Goal: Task Accomplishment & Management: Manage account settings

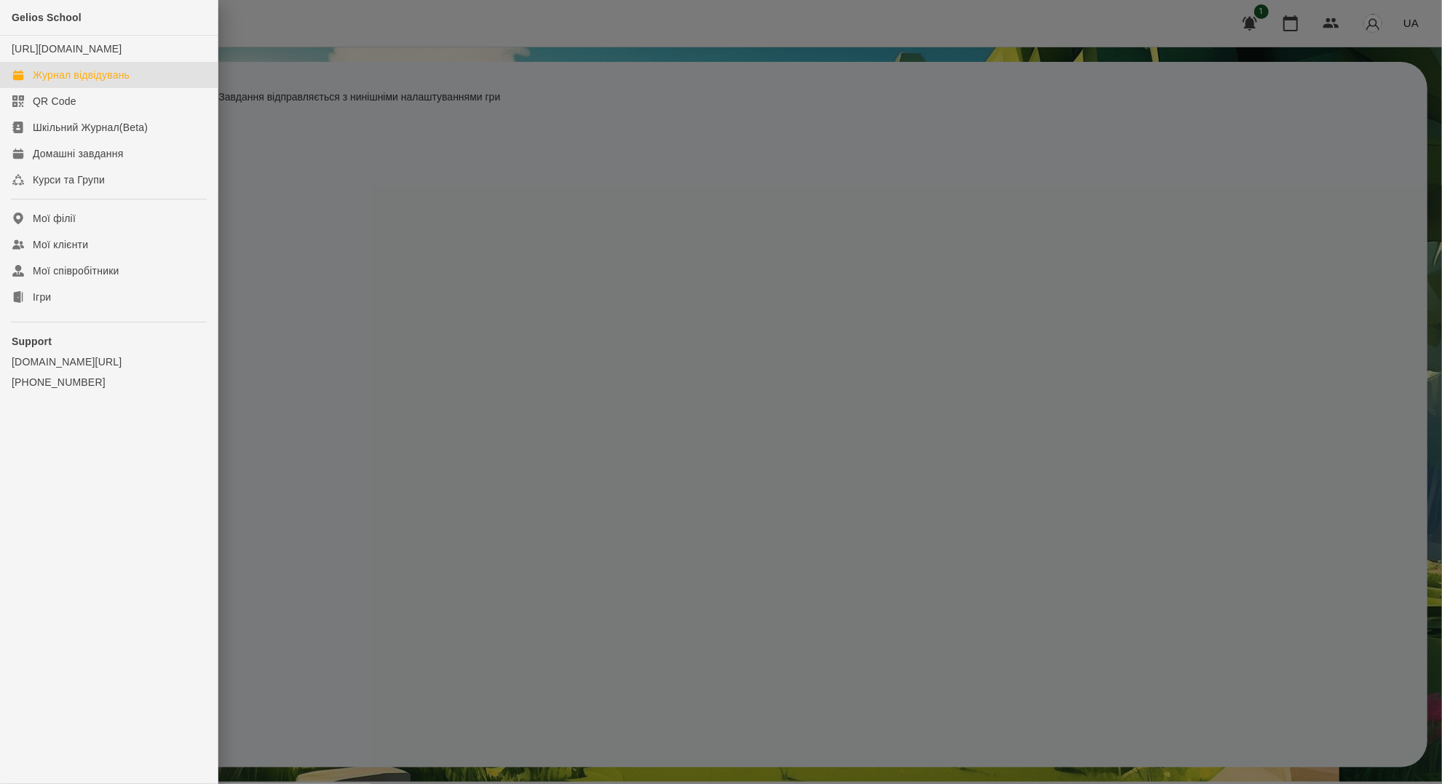
click at [78, 82] on div "Журнал відвідувань" at bounding box center [81, 75] width 97 height 15
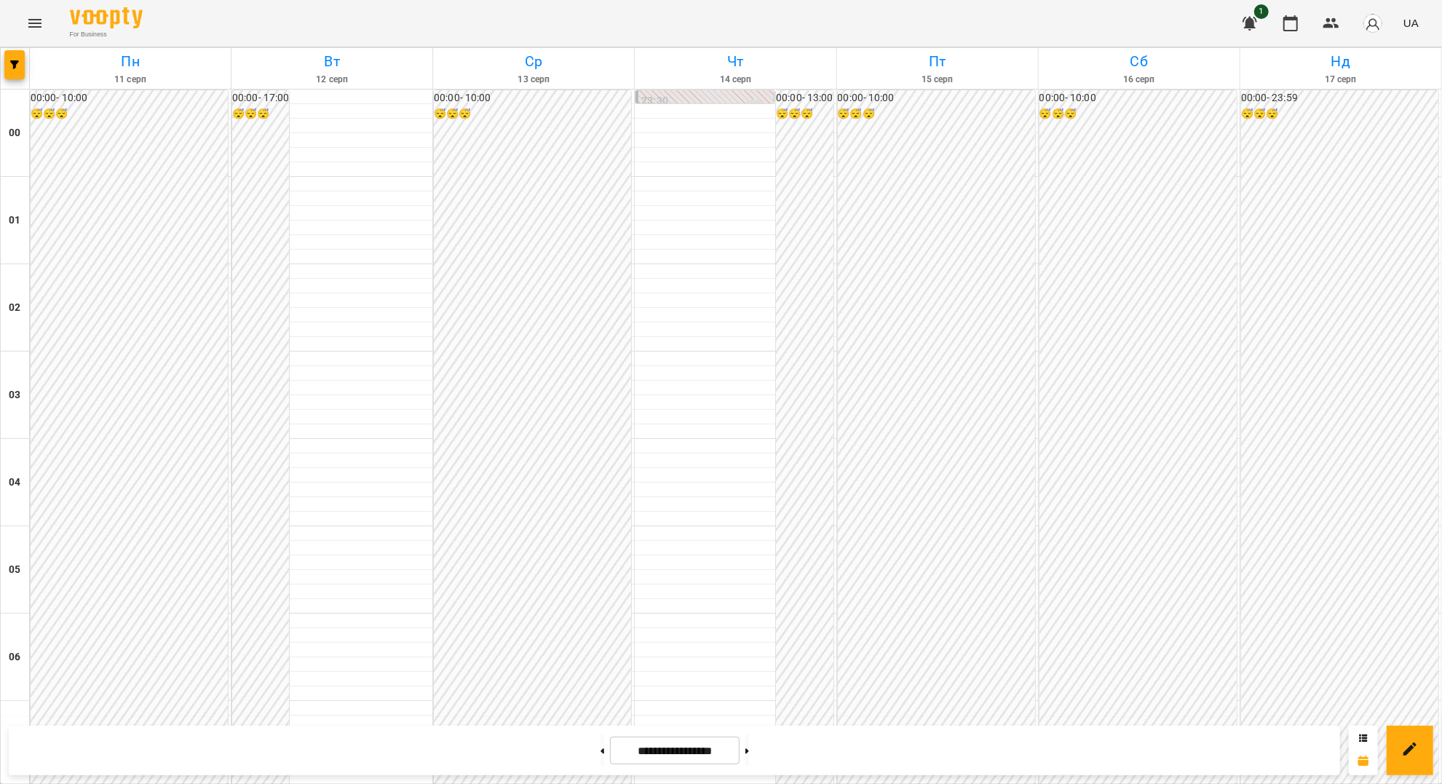
scroll to position [776, 0]
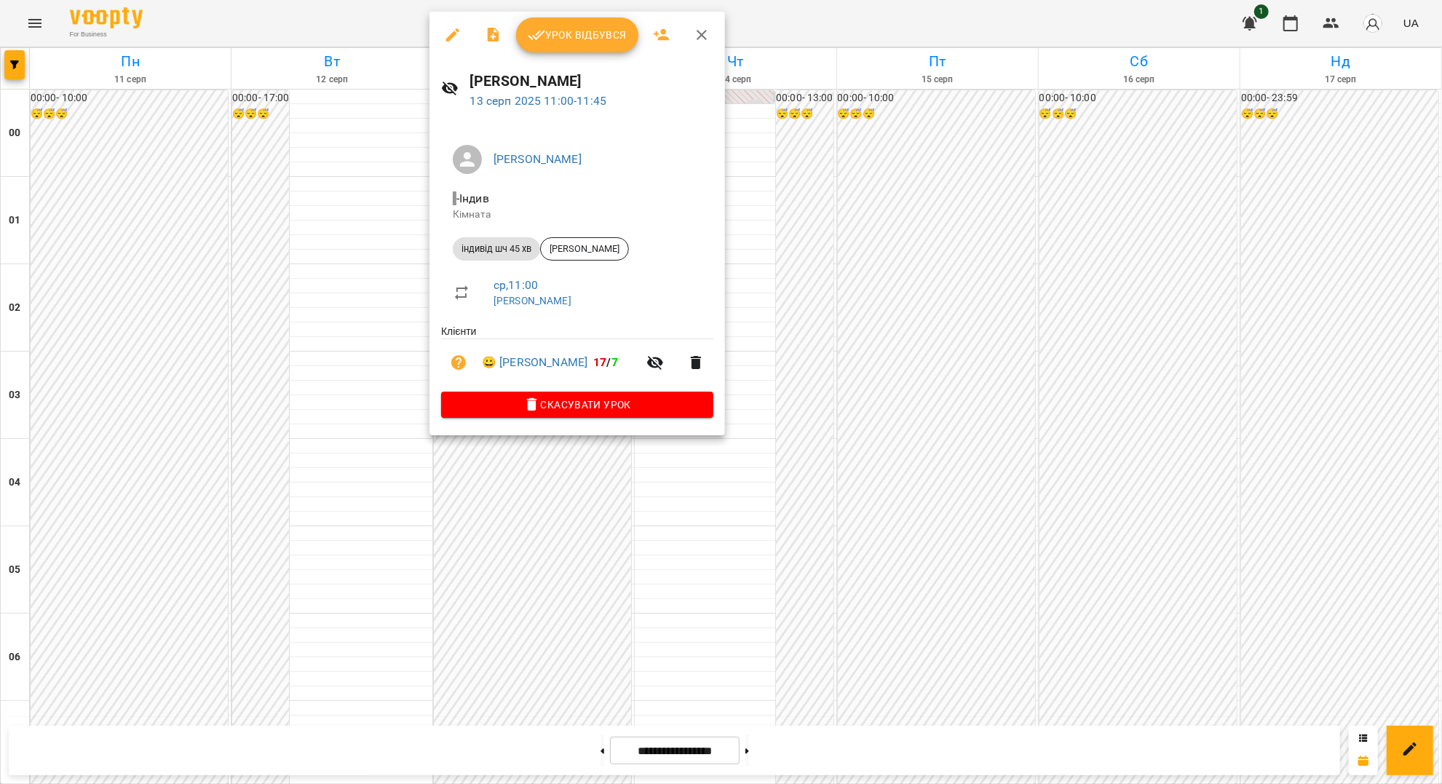
click at [588, 34] on span "Урок відбувся" at bounding box center [577, 34] width 99 height 17
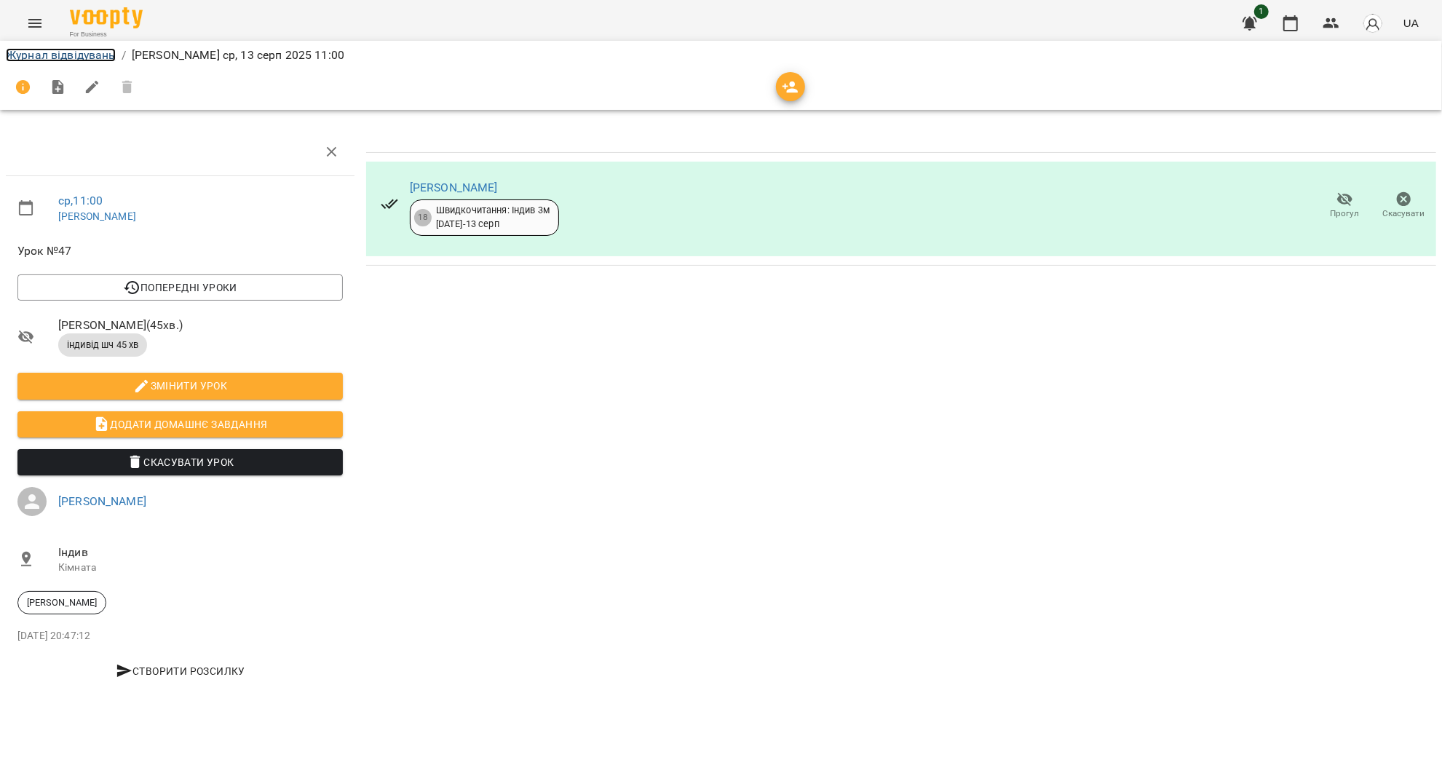
click at [76, 59] on link "Журнал відвідувань" at bounding box center [61, 55] width 110 height 14
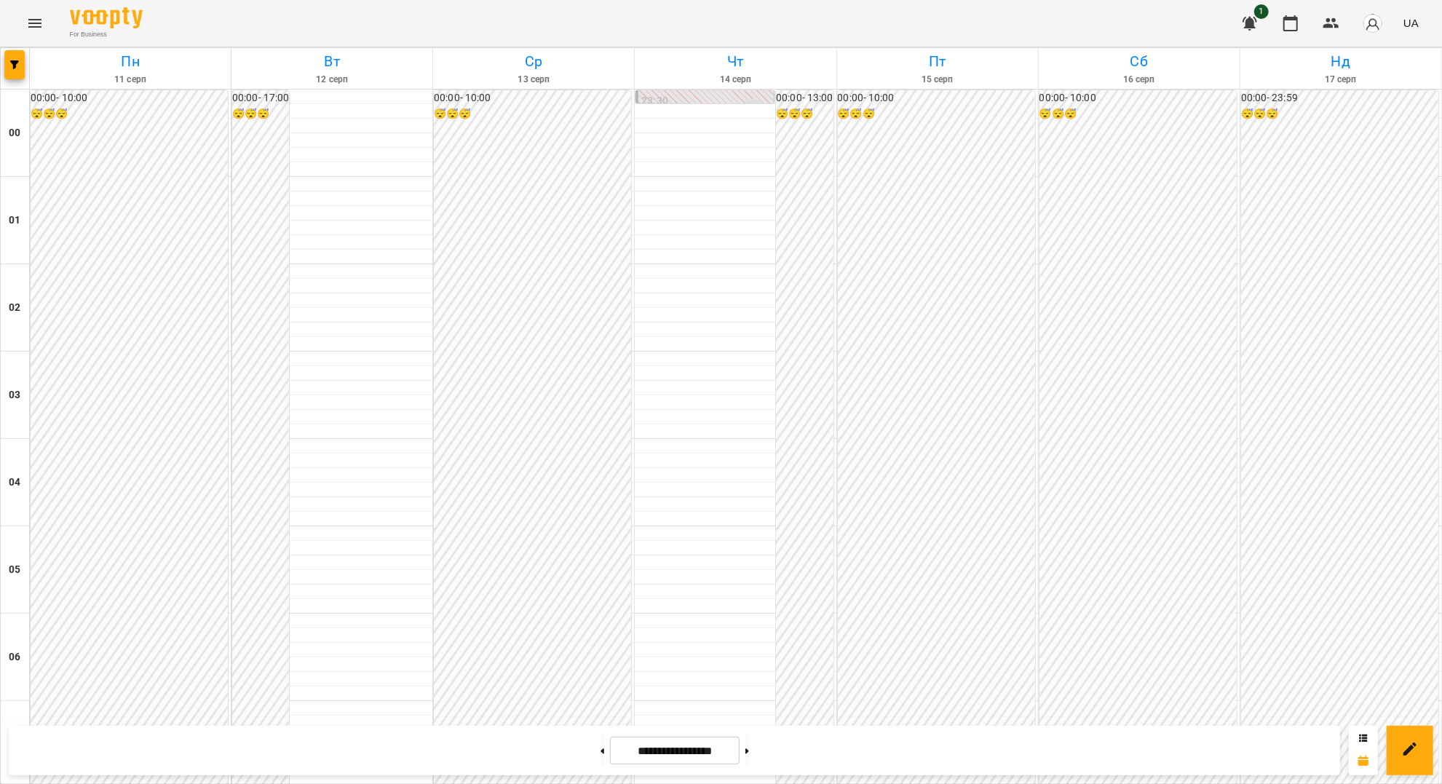
scroll to position [1358, 0]
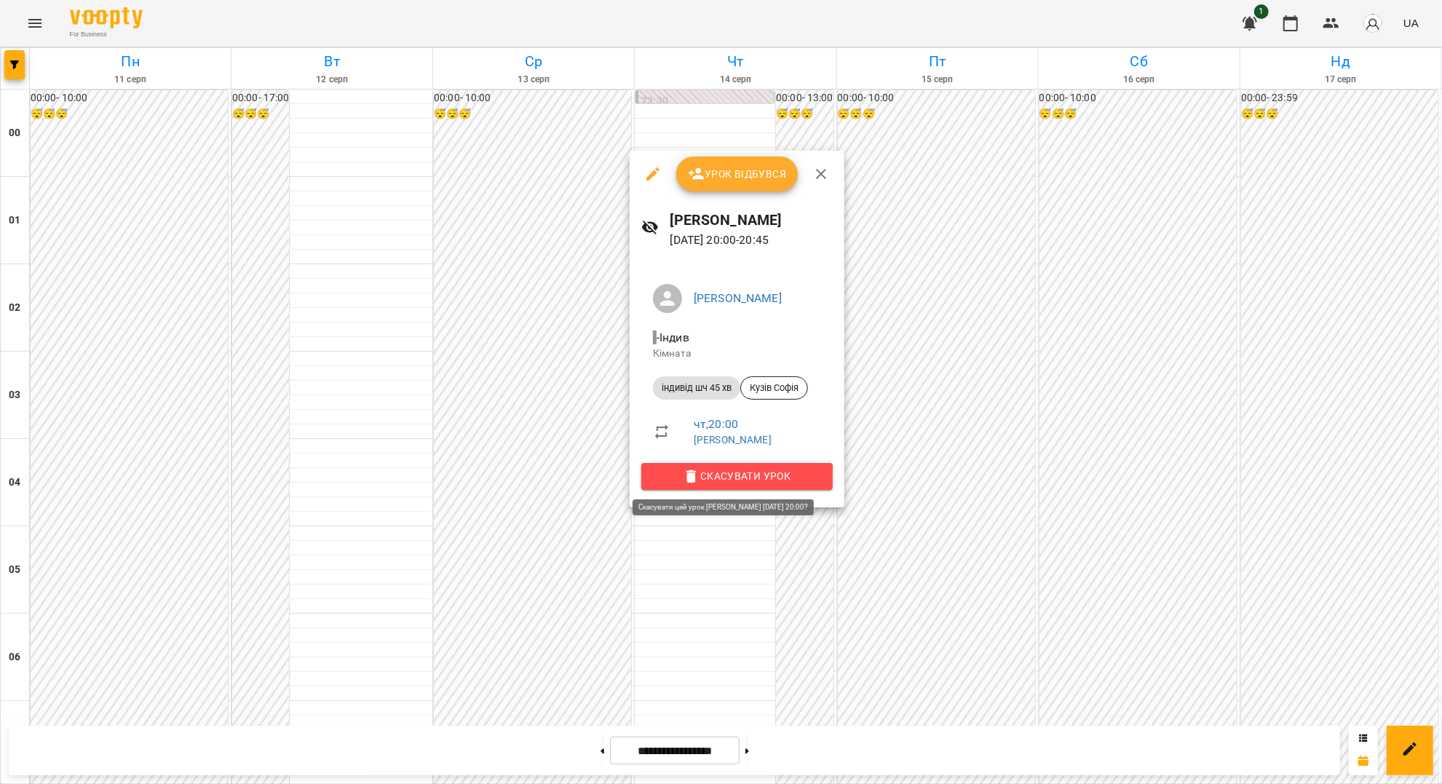
click at [731, 480] on span "Скасувати Урок" at bounding box center [737, 475] width 168 height 17
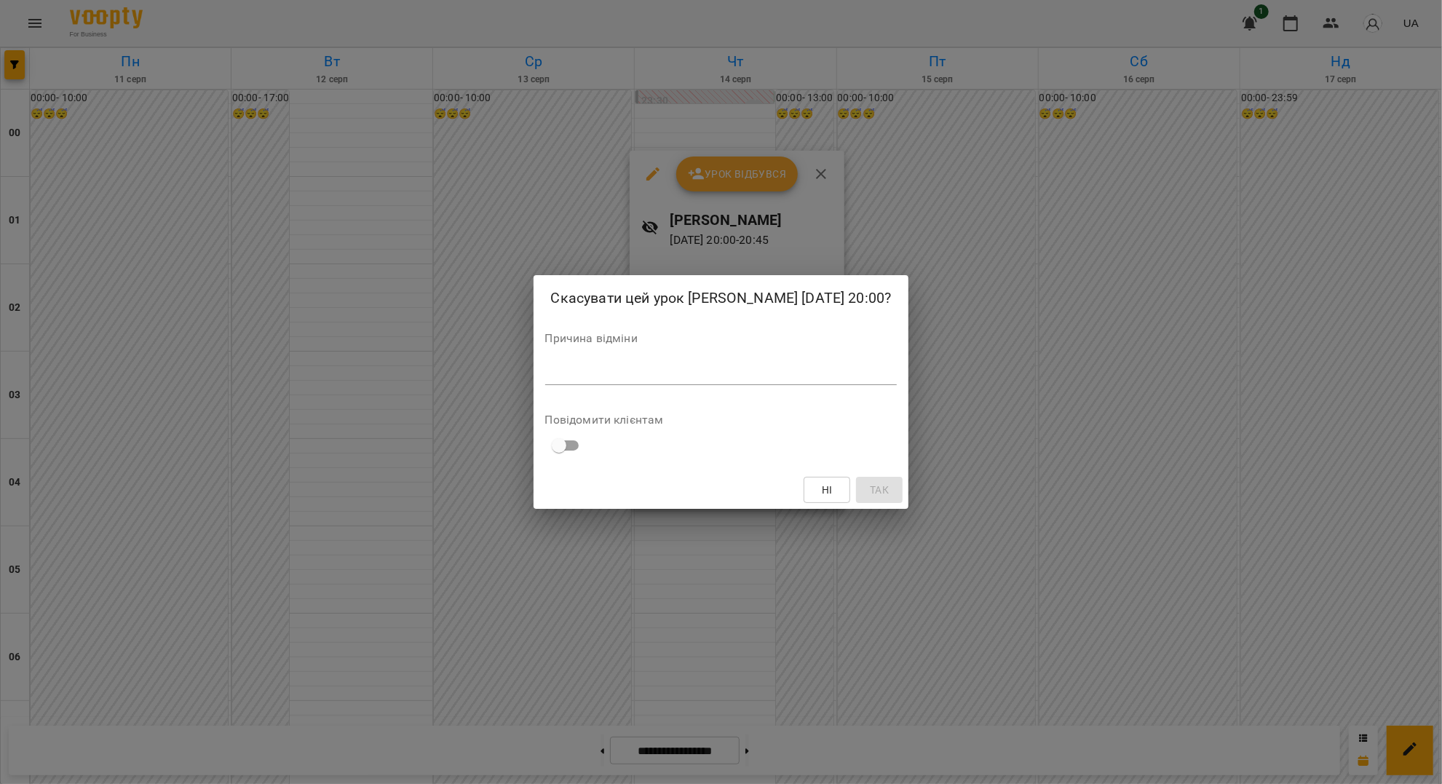
click at [769, 368] on textarea at bounding box center [721, 373] width 352 height 14
click at [839, 659] on div "Скасувати цей урок [PERSON_NAME] [DATE] 20:00? Причина відміни * Повідомити клі…" at bounding box center [721, 392] width 1442 height 784
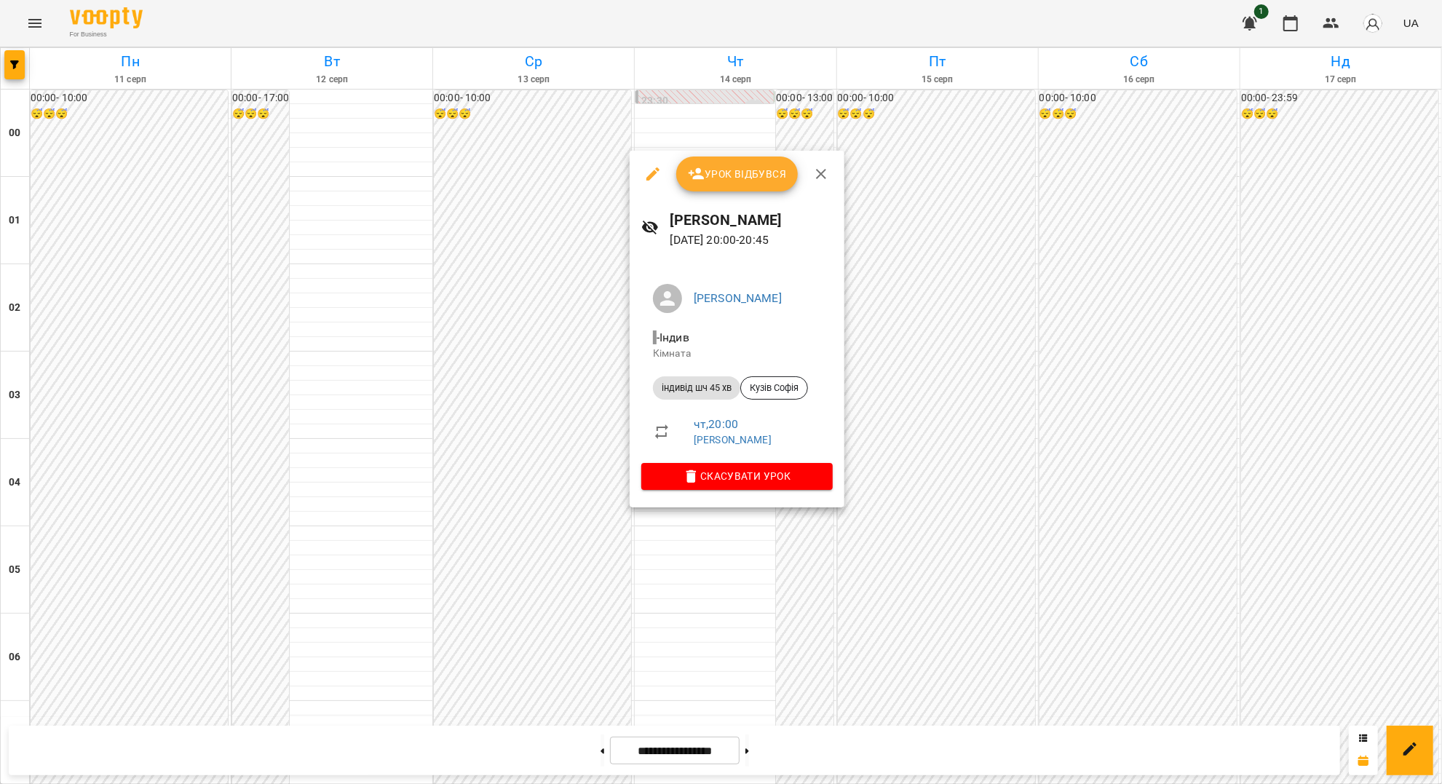
click at [775, 768] on div at bounding box center [721, 392] width 1442 height 784
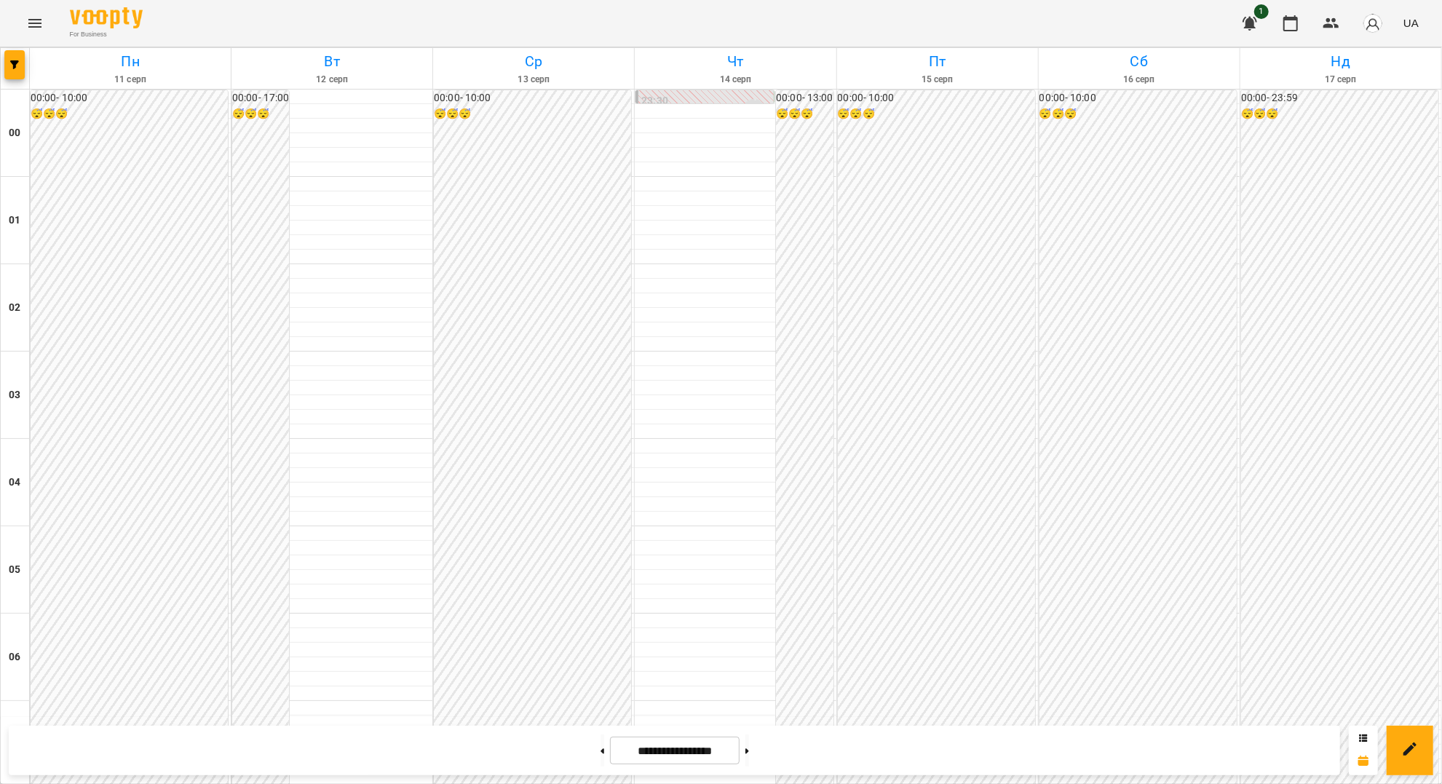
scroll to position [1067, 0]
click at [749, 752] on button at bounding box center [747, 750] width 4 height 32
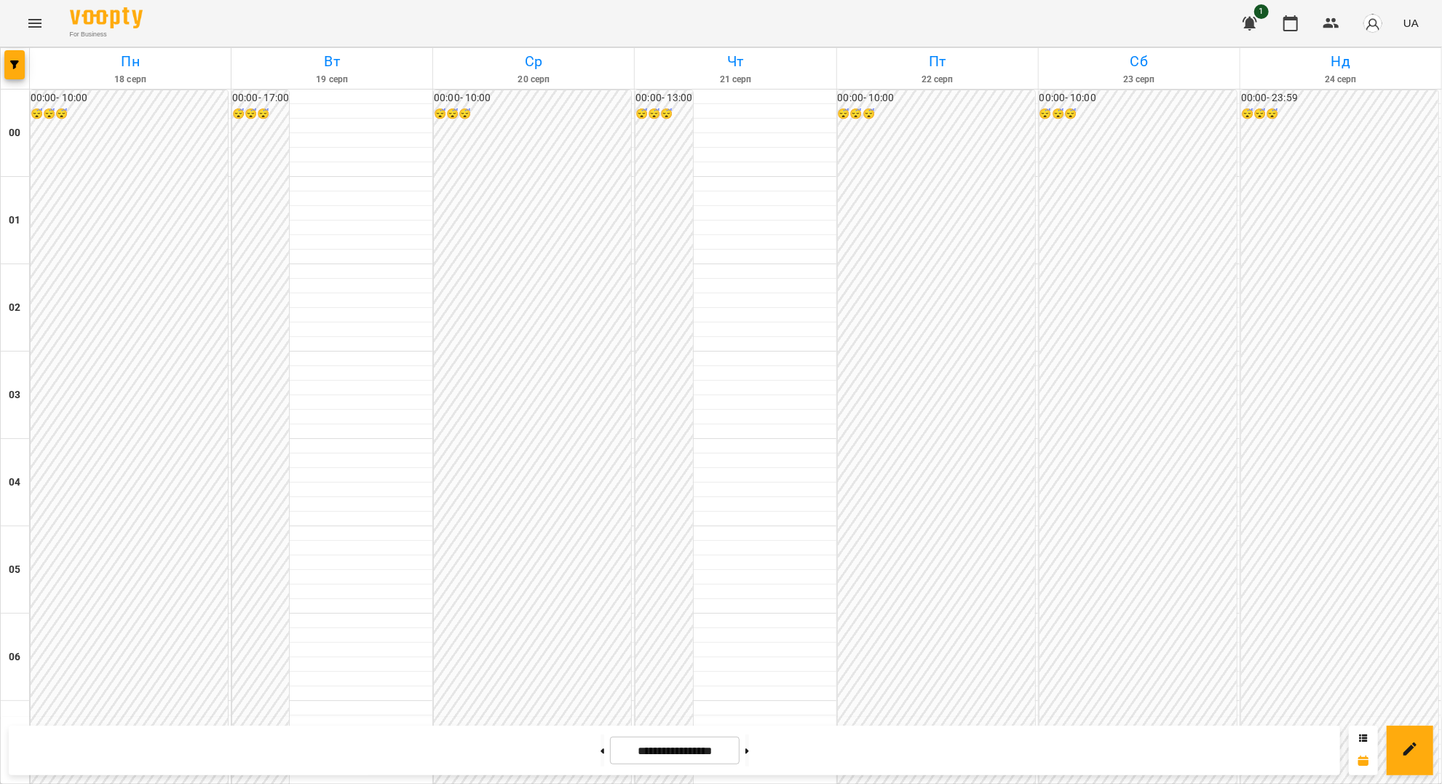
scroll to position [970, 0]
click at [601, 743] on button at bounding box center [603, 750] width 4 height 32
type input "**********"
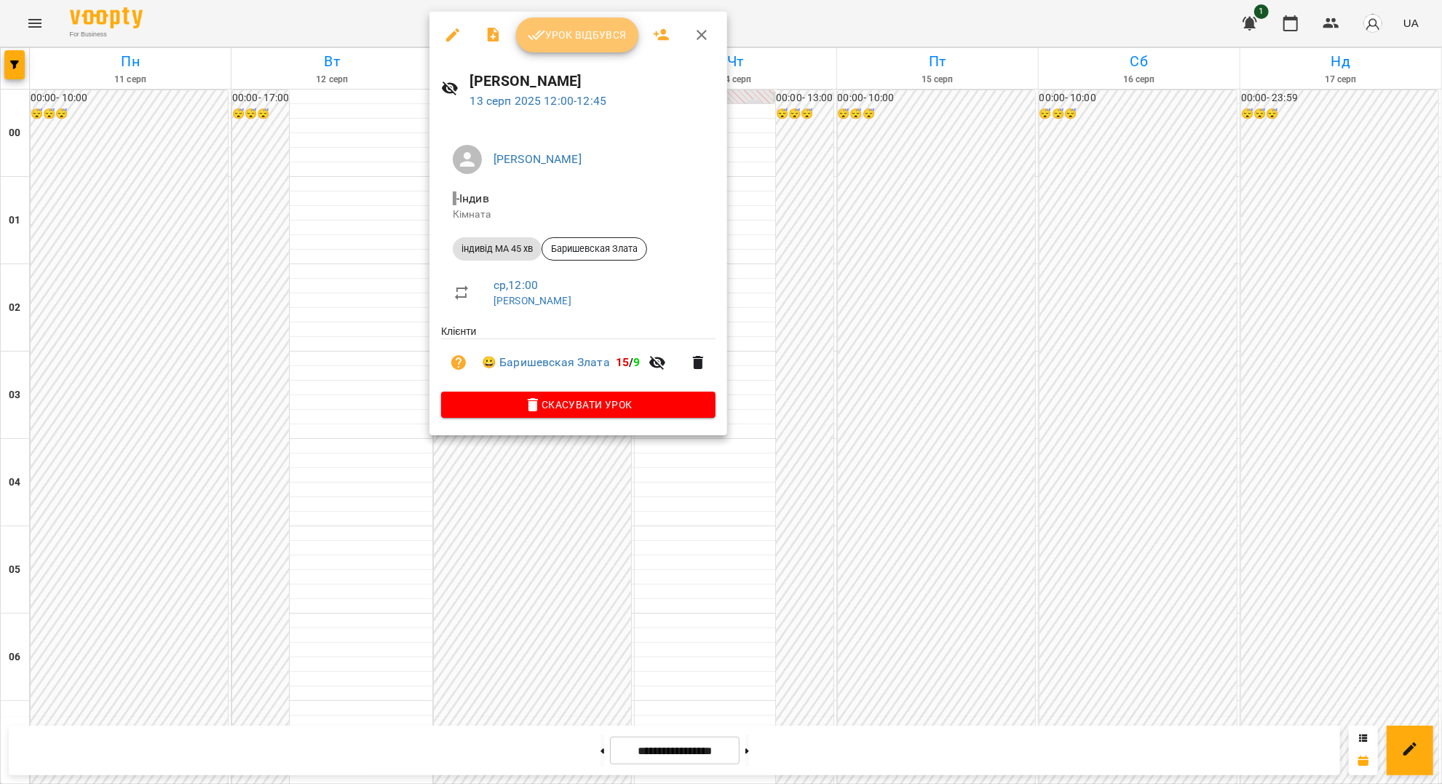
click at [552, 44] on button "Урок відбувся" at bounding box center [577, 34] width 122 height 35
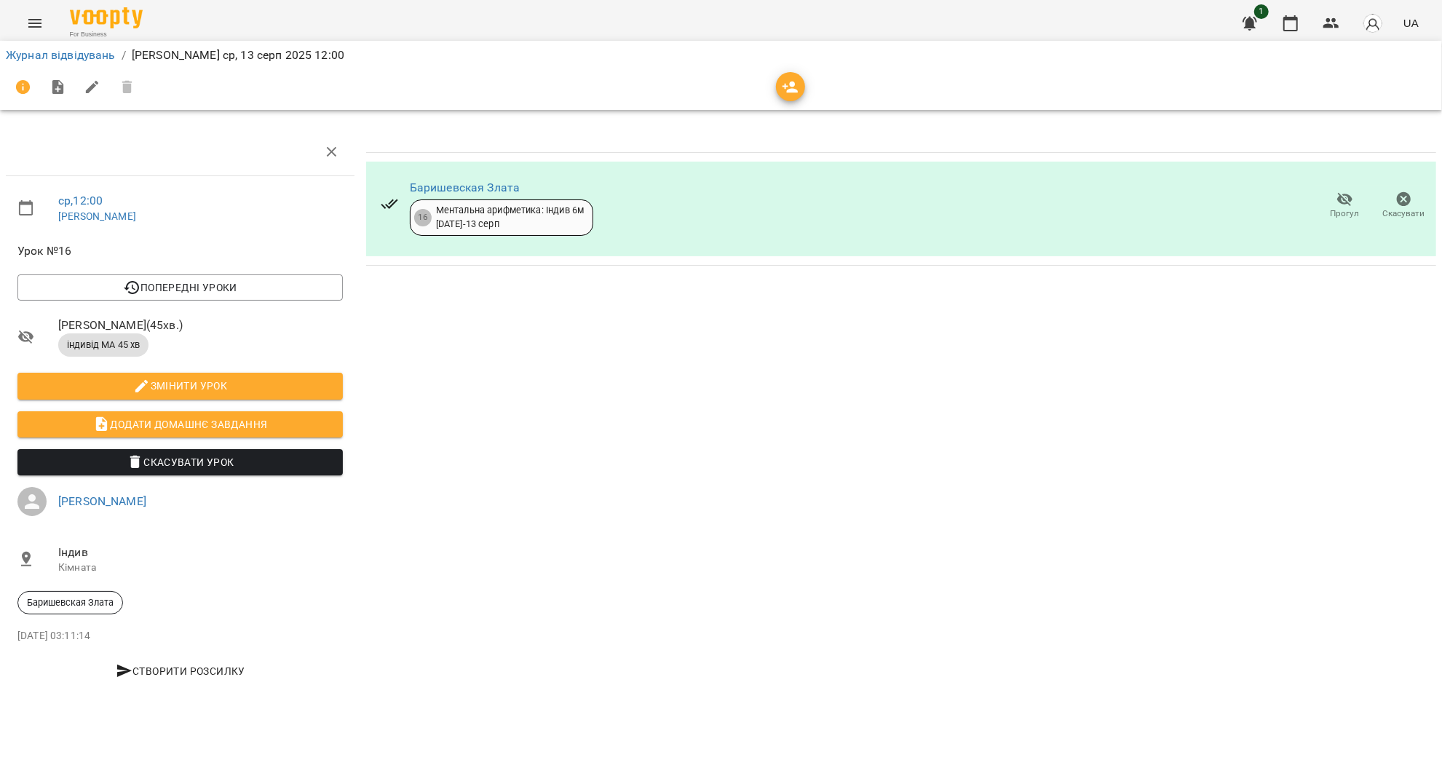
click at [1347, 202] on icon "button" at bounding box center [1345, 200] width 16 height 14
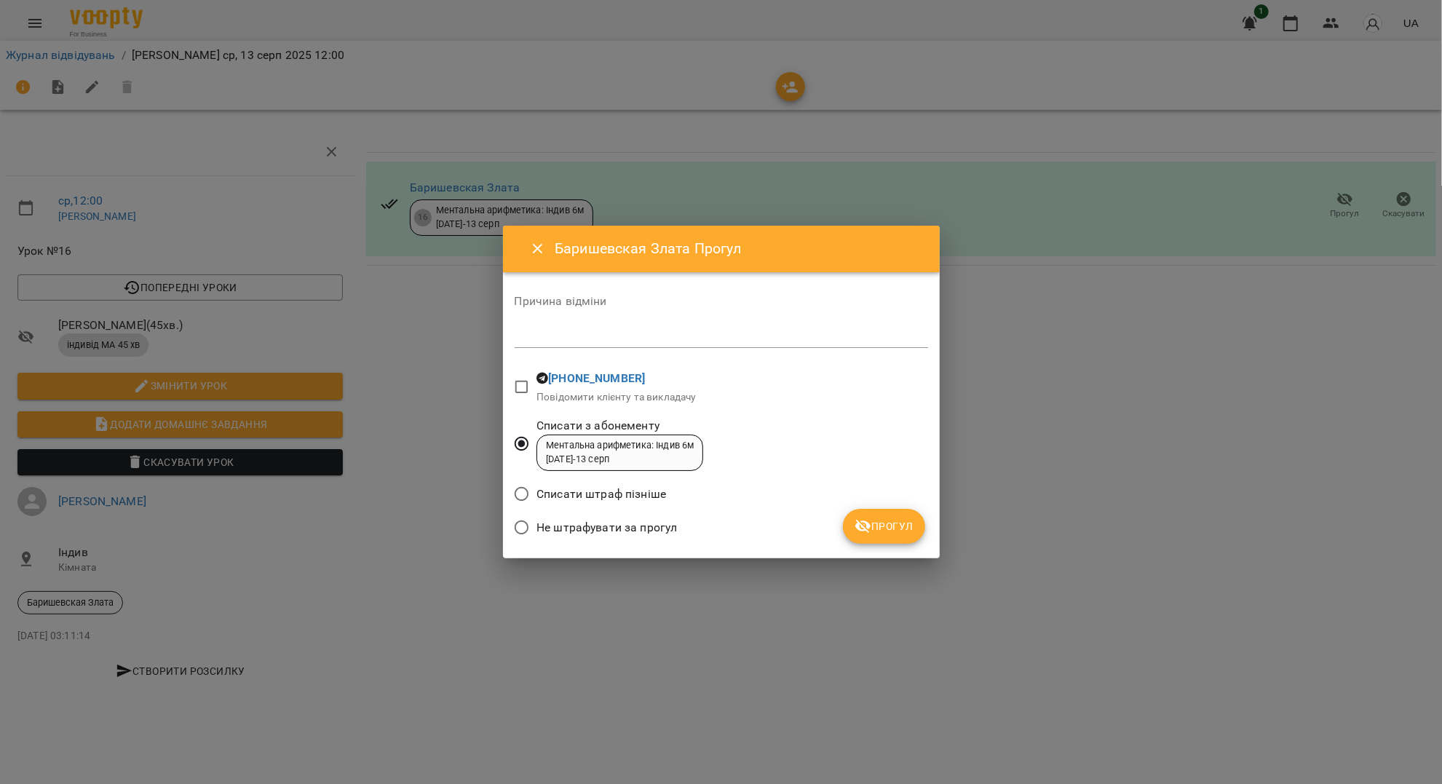
click at [875, 528] on span "Прогул" at bounding box center [884, 526] width 59 height 17
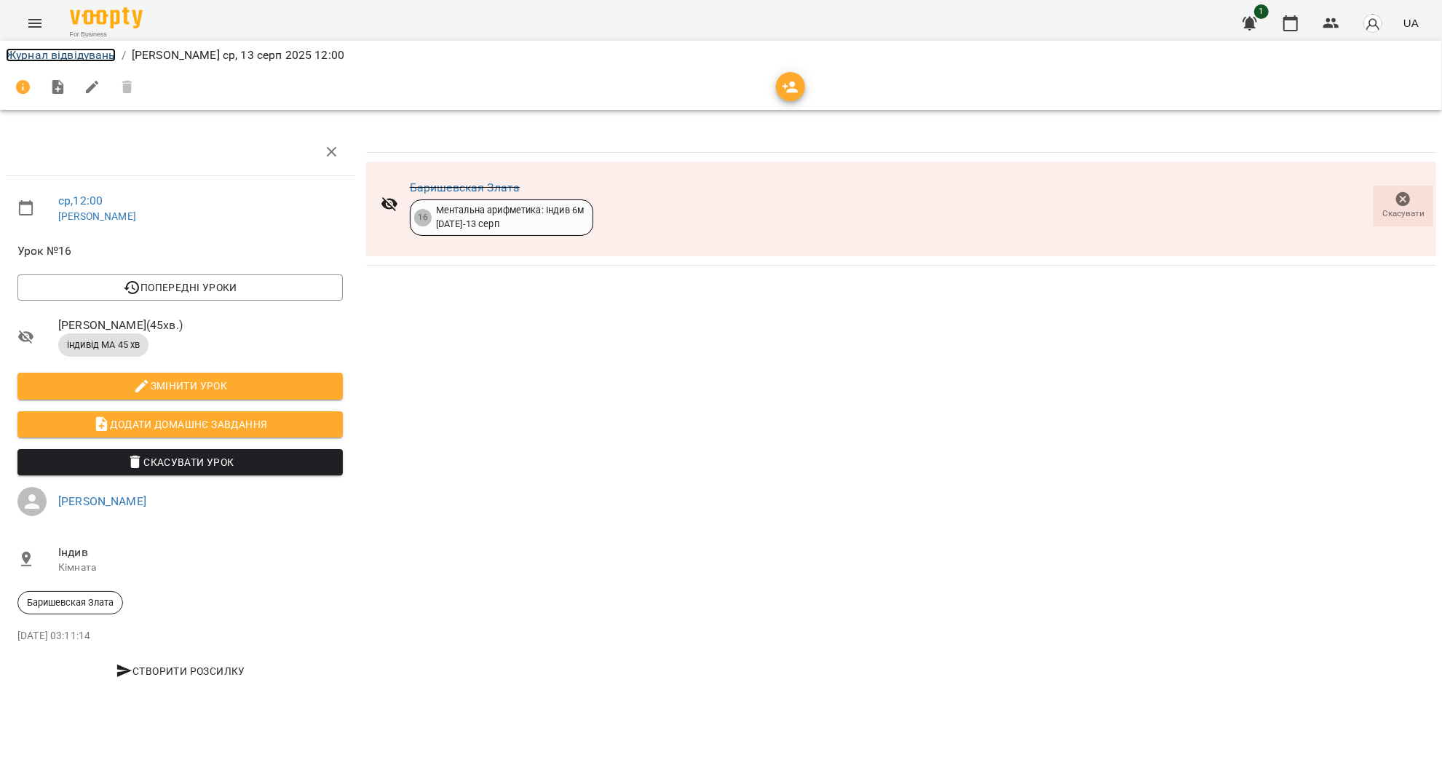
click at [44, 52] on link "Журнал відвідувань" at bounding box center [61, 55] width 110 height 14
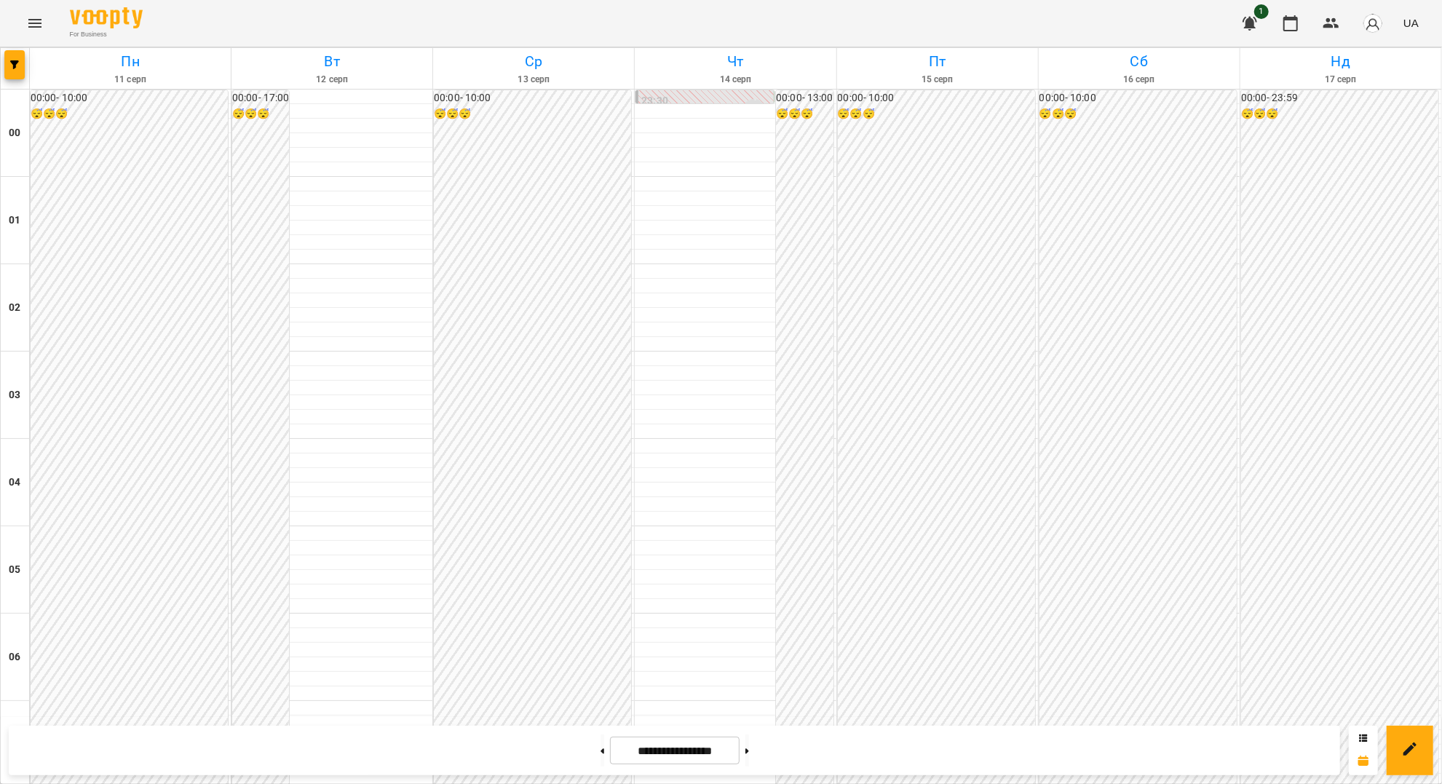
scroll to position [1165, 0]
click at [31, 28] on icon "Menu" at bounding box center [34, 23] width 17 height 17
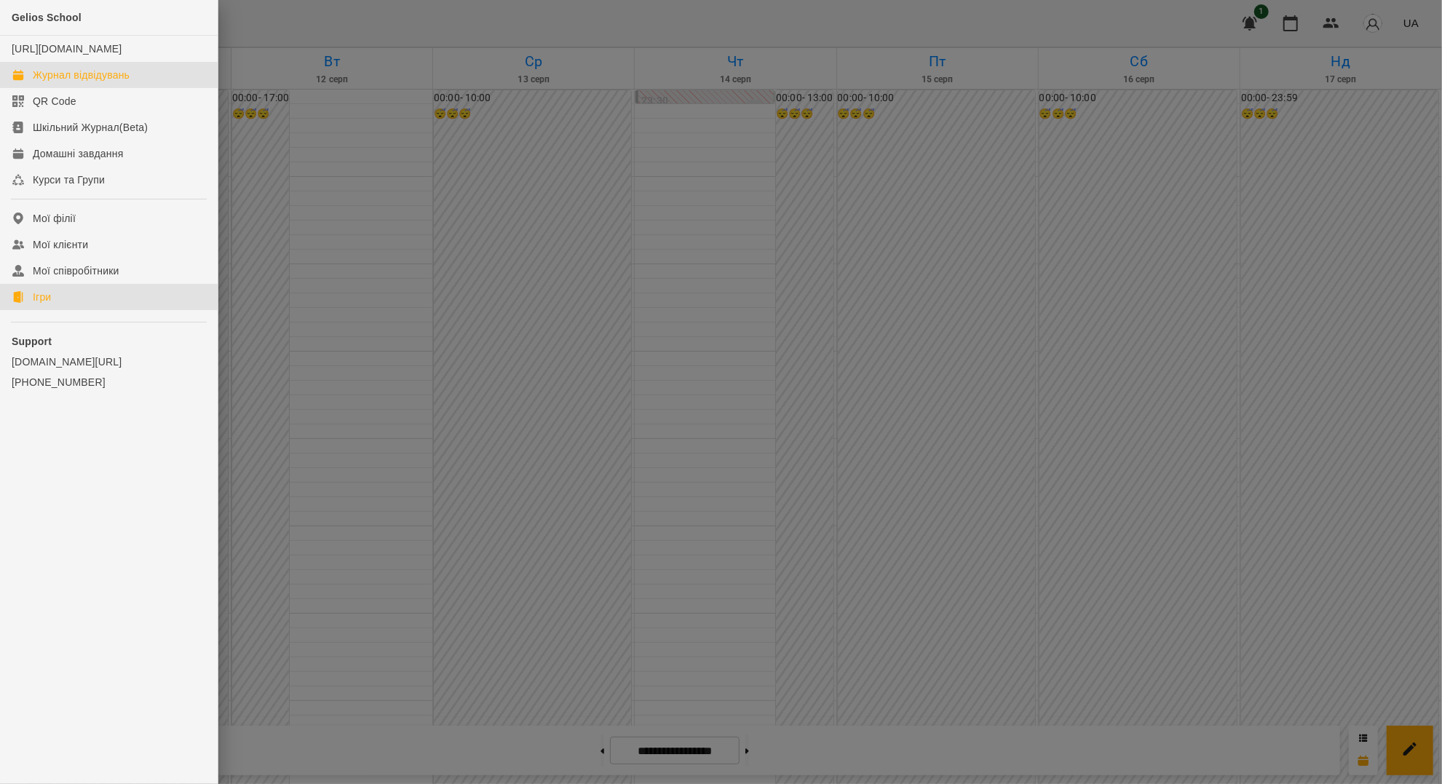
click at [88, 310] on link "Ігри" at bounding box center [109, 297] width 218 height 26
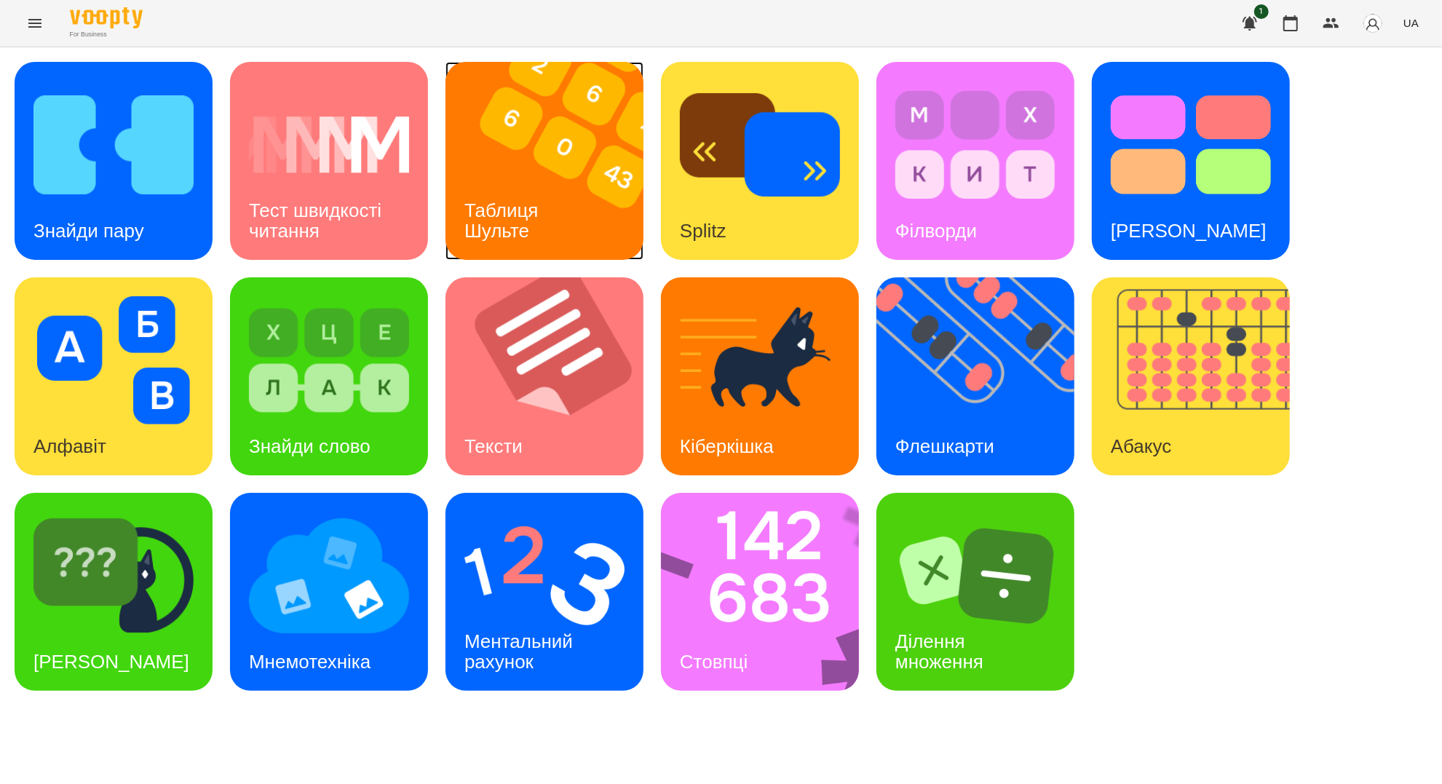
click at [550, 194] on div "Таблиця Шульте" at bounding box center [503, 221] width 117 height 78
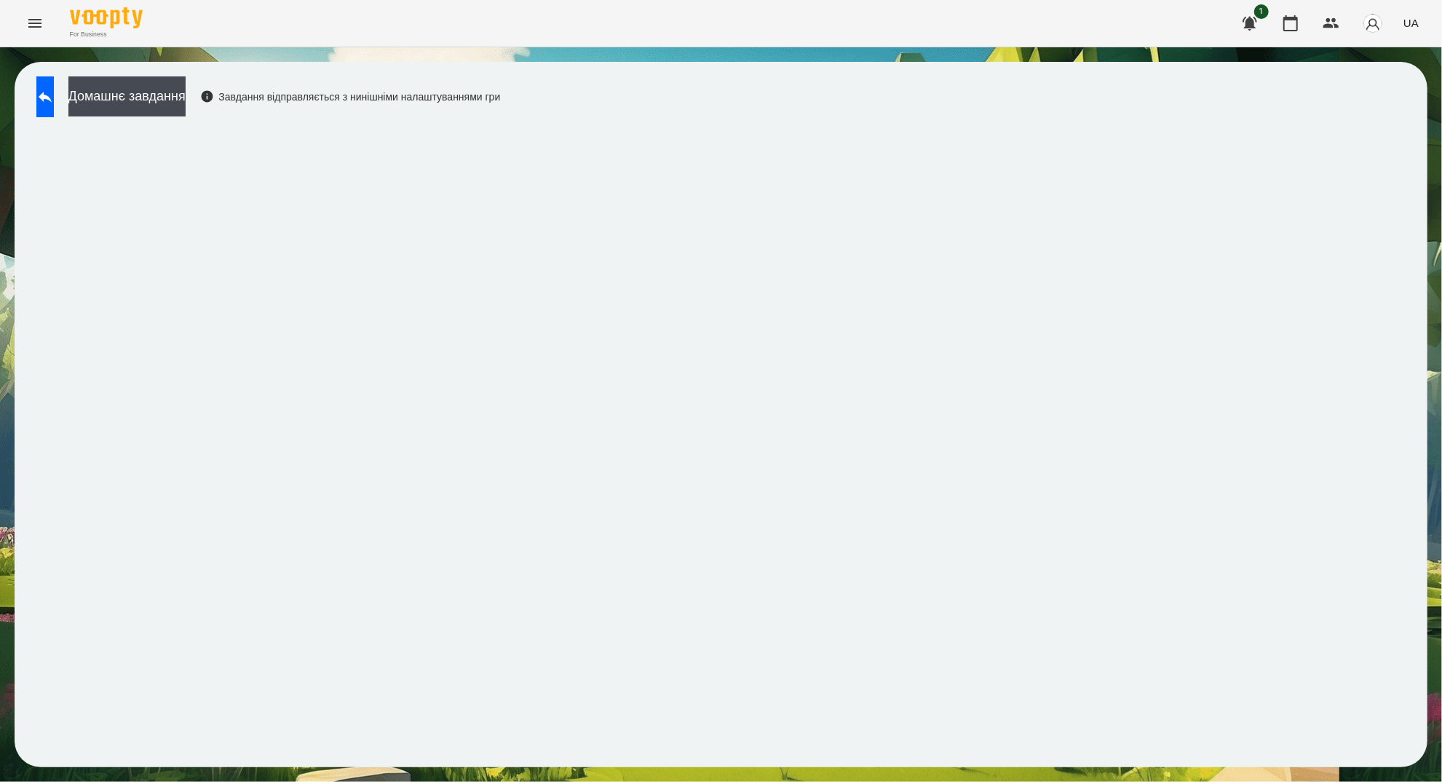
click at [541, 769] on div "Домашнє завдання Завдання відправляється з нинішніми налаштуваннями гри" at bounding box center [721, 414] width 1442 height 734
click at [41, 95] on button at bounding box center [44, 96] width 17 height 41
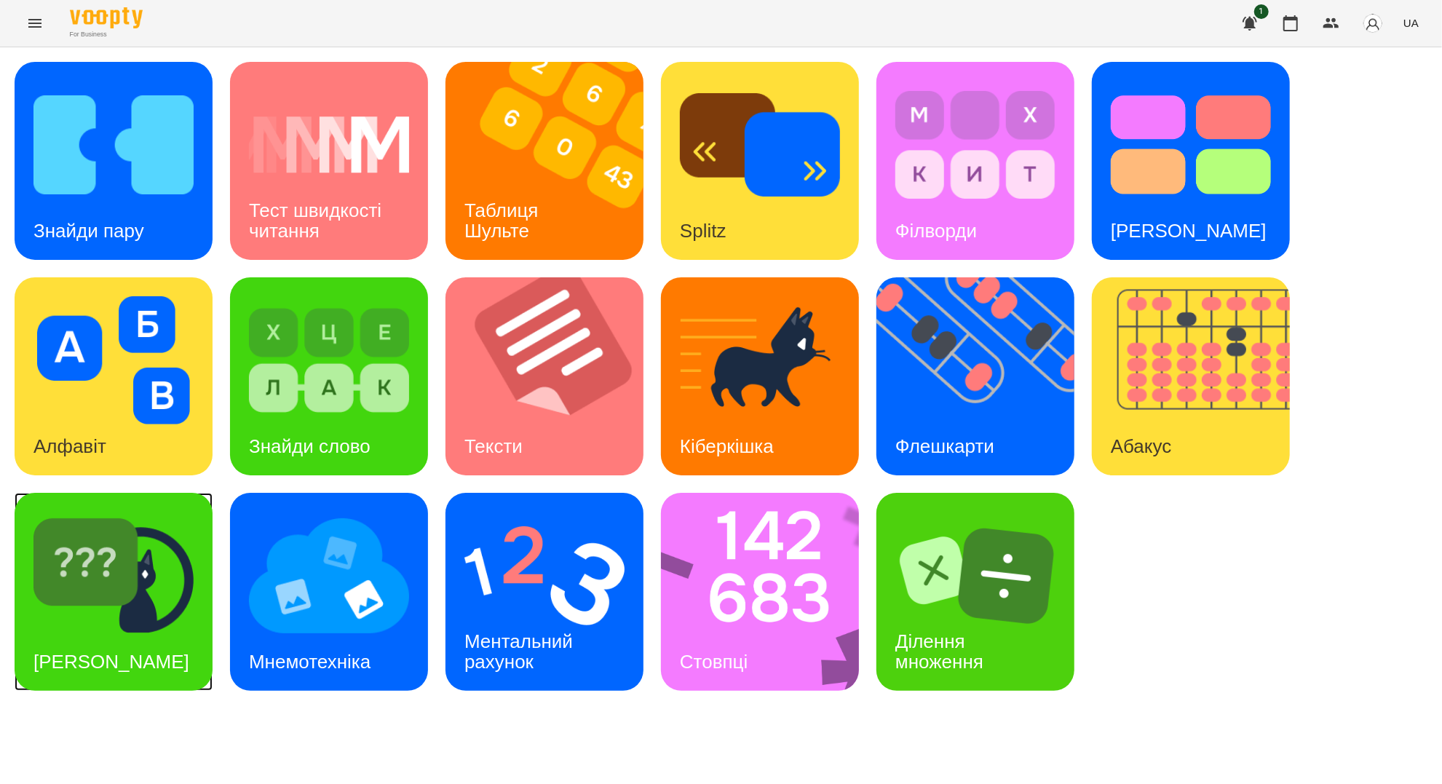
click at [181, 606] on img at bounding box center [113, 576] width 160 height 128
